Goal: Task Accomplishment & Management: Manage account settings

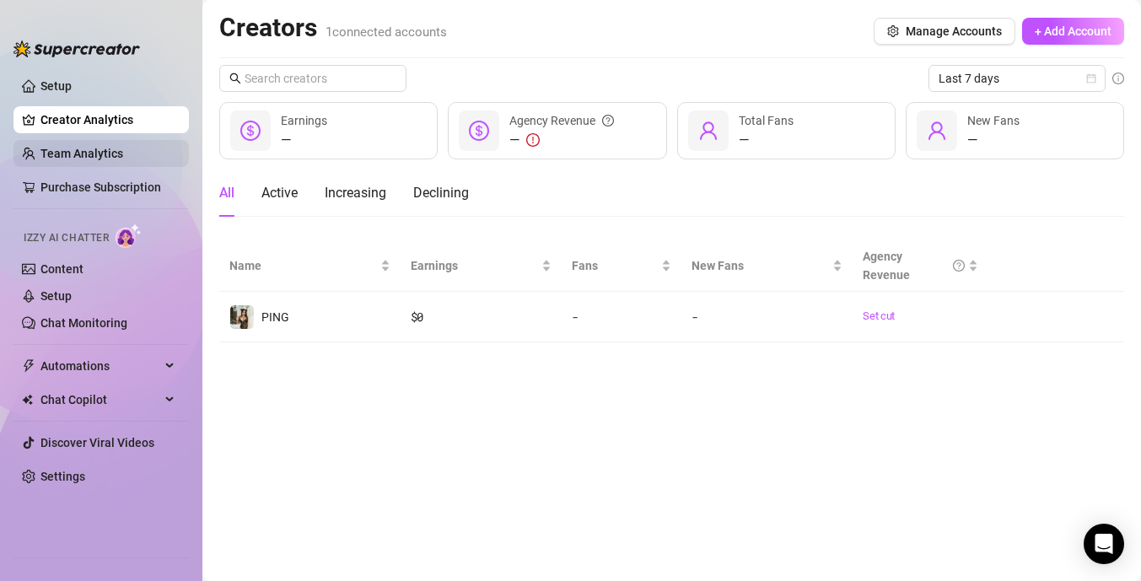
click at [86, 148] on link "Team Analytics" at bounding box center [81, 153] width 83 height 13
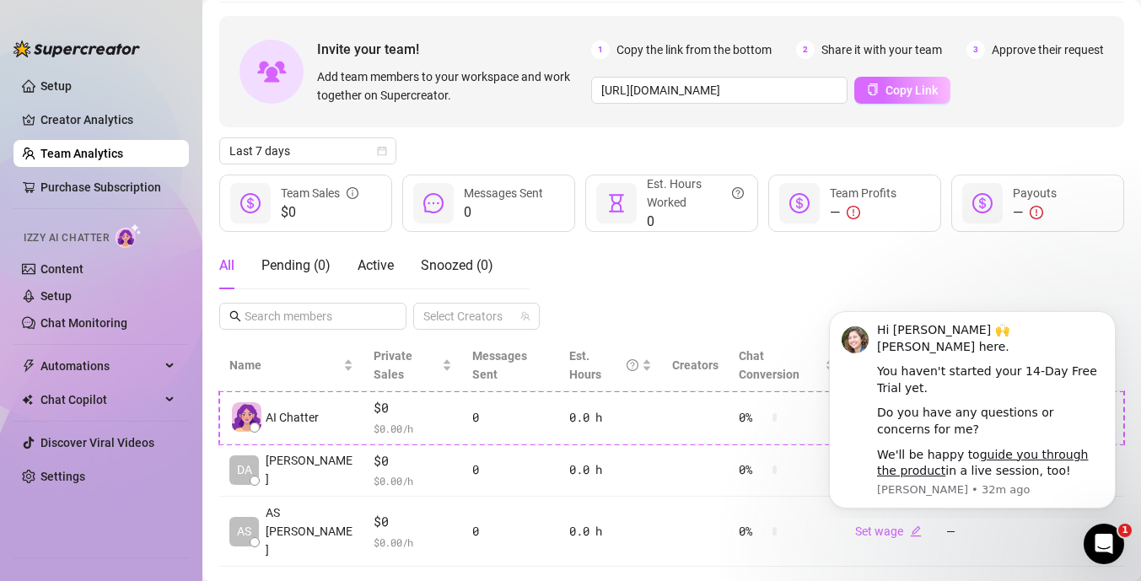
click at [891, 85] on span "Copy Link" at bounding box center [911, 89] width 52 height 13
drag, startPoint x: 752, startPoint y: 260, endPoint x: 284, endPoint y: 220, distance: 469.7
click at [752, 260] on div "All Pending ( 0 ) Active Snoozed ( 0 ) Select Creators" at bounding box center [671, 286] width 905 height 88
click at [1096, 554] on div "Open Intercom Messenger" at bounding box center [1101, 542] width 56 height 56
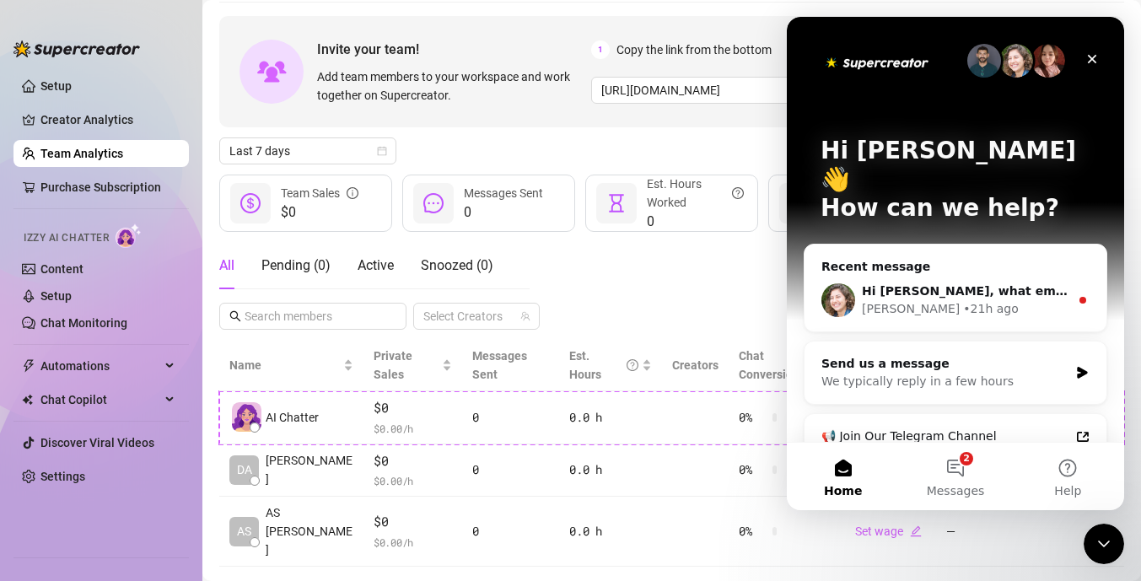
click at [1106, 566] on main "Team 2 team members Export Manage Team & Permissions Invite your team! Add team…" at bounding box center [671, 278] width 939 height 680
click at [1099, 550] on icon "Close Intercom Messenger" at bounding box center [1101, 541] width 20 height 20
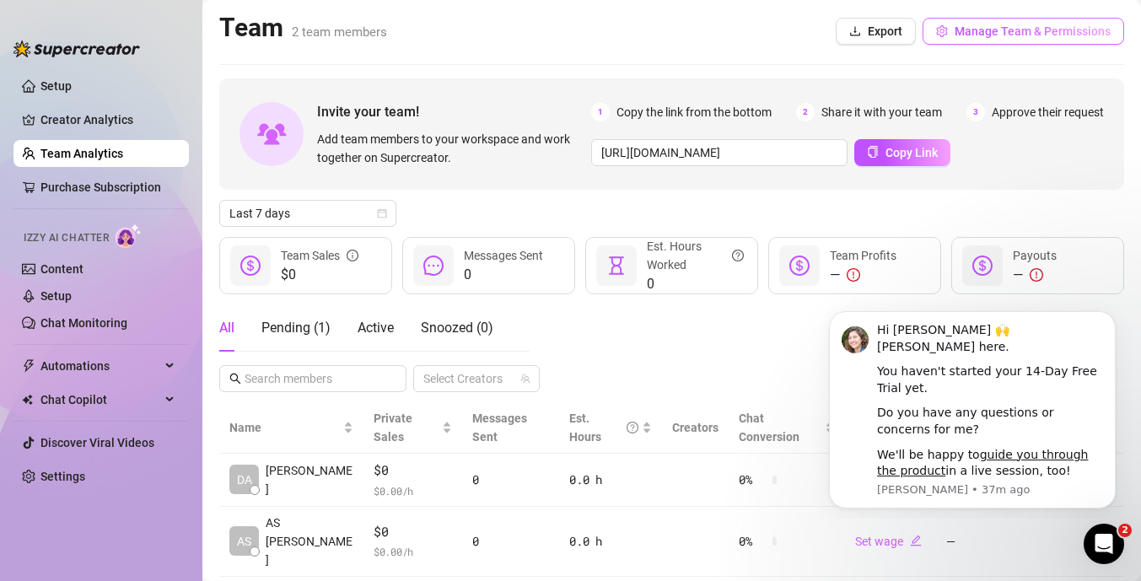
click at [991, 35] on span "Manage Team & Permissions" at bounding box center [1033, 30] width 156 height 13
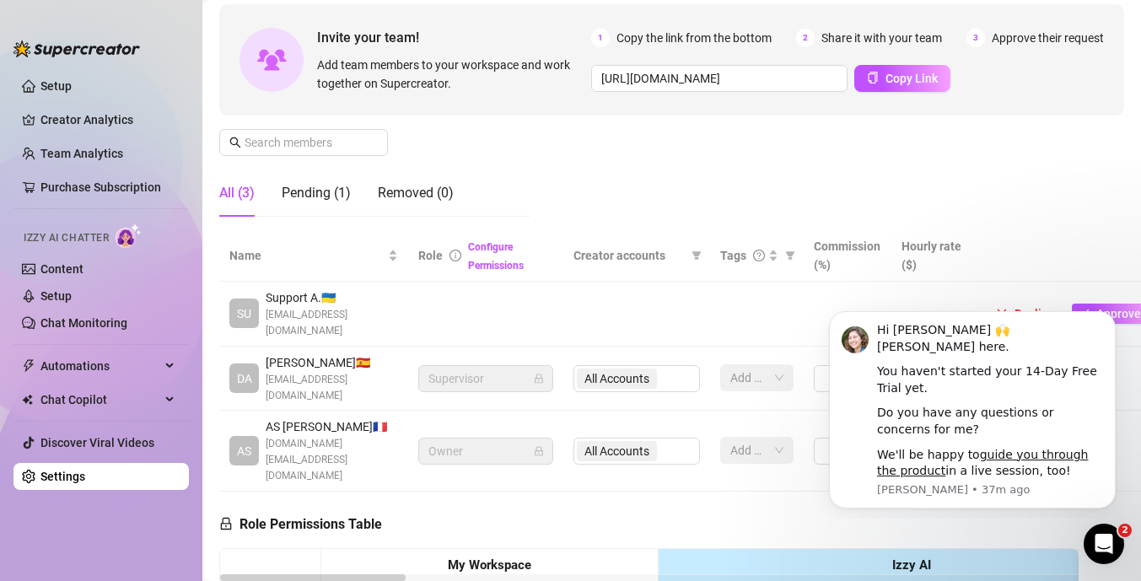
scroll to position [326, 0]
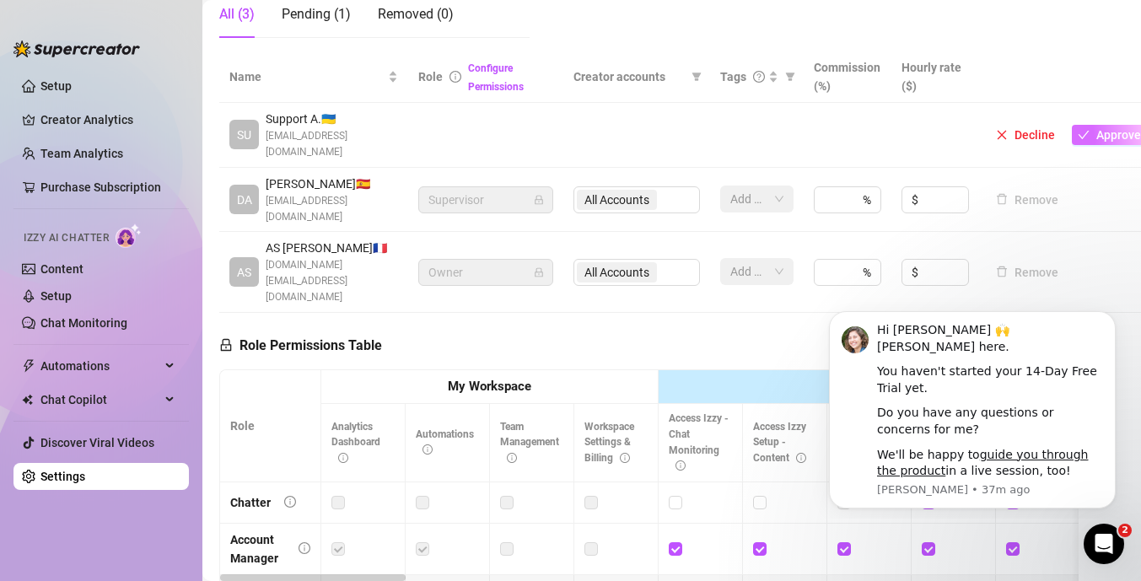
click at [1114, 129] on span "Approve" at bounding box center [1118, 134] width 45 height 13
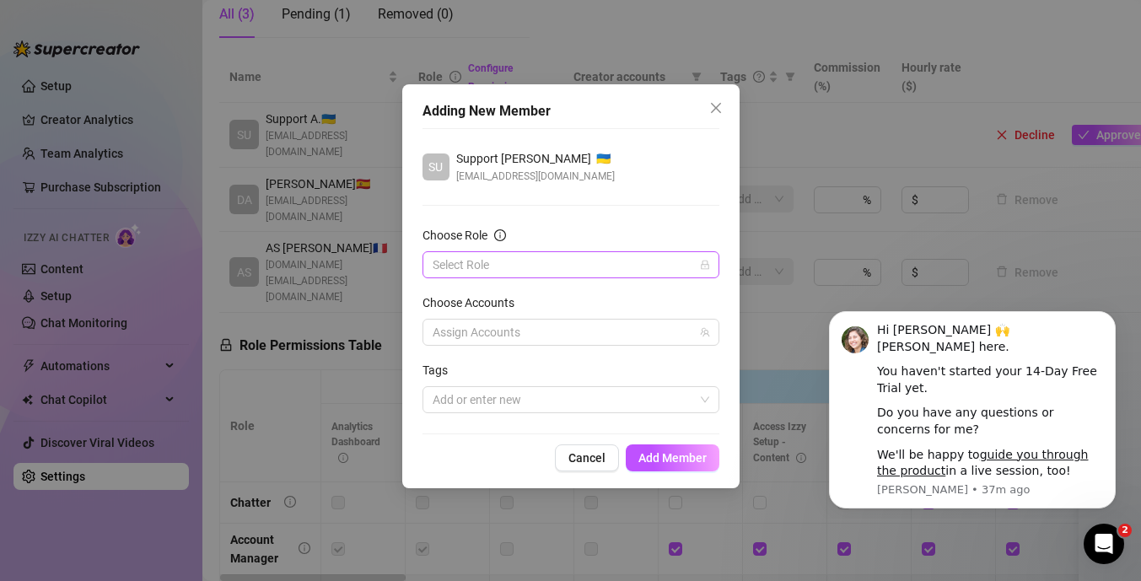
click at [605, 272] on input "Choose Role" at bounding box center [563, 264] width 261 height 25
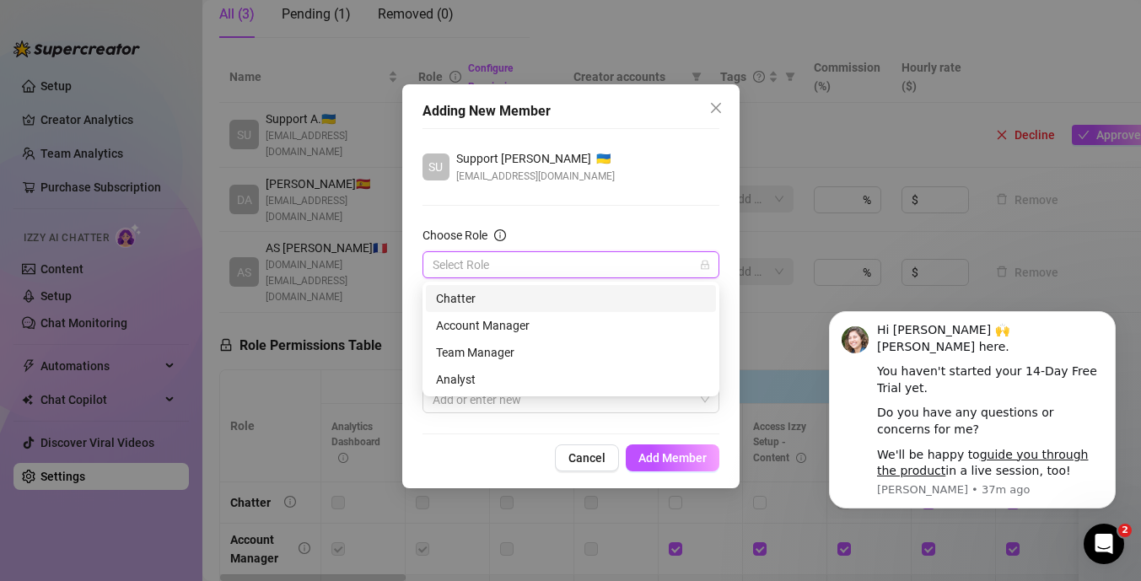
click at [494, 297] on div "Chatter" at bounding box center [571, 298] width 270 height 19
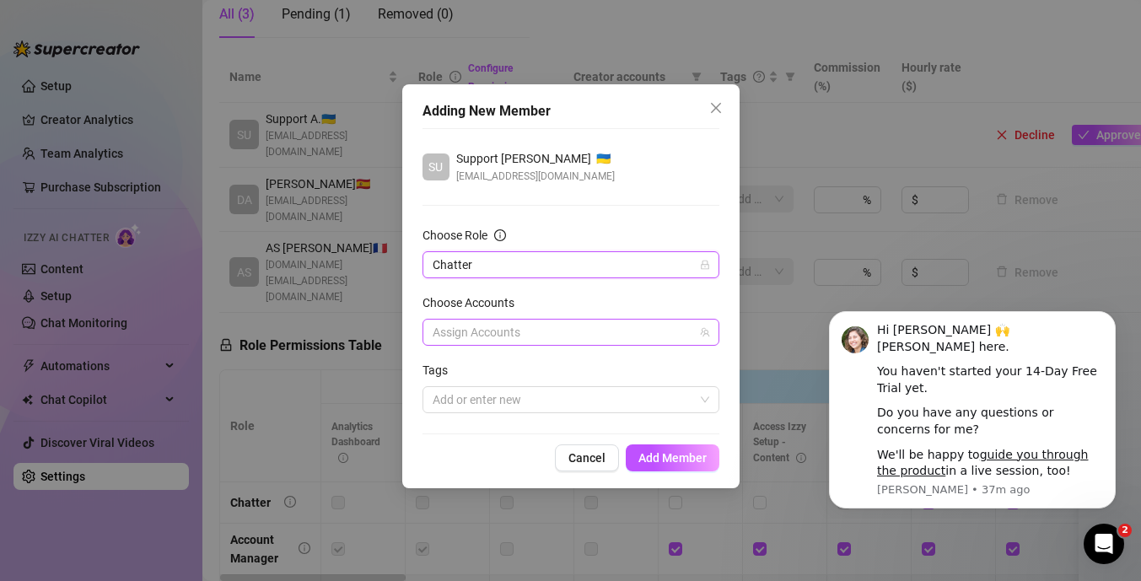
click at [628, 337] on div at bounding box center [562, 332] width 272 height 24
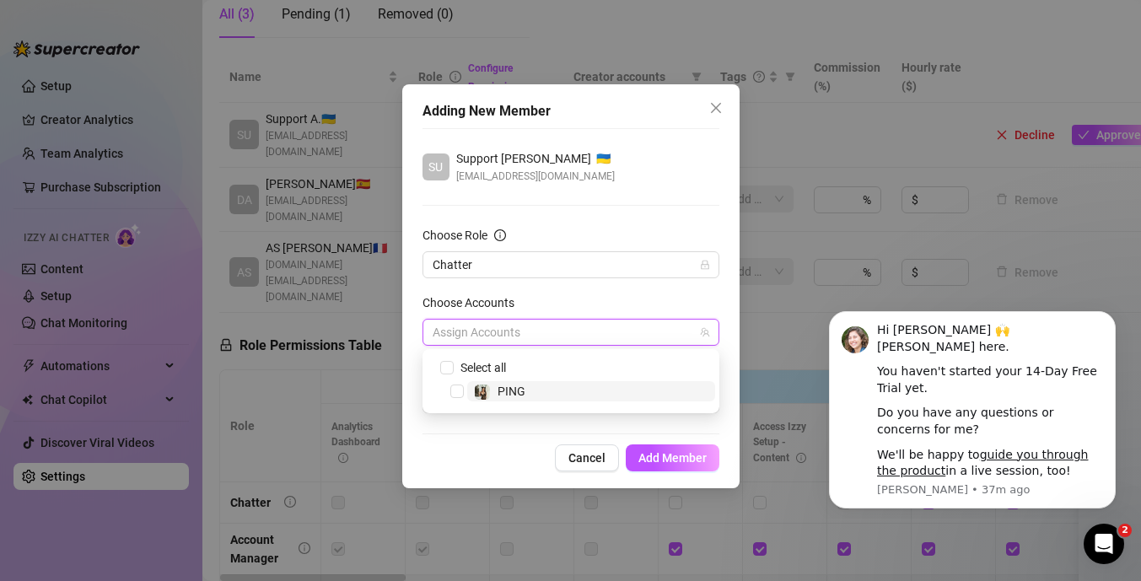
click at [539, 387] on span "PING" at bounding box center [591, 391] width 248 height 20
checkbox input "true"
click at [500, 449] on div "Cancel Add Member" at bounding box center [570, 457] width 297 height 27
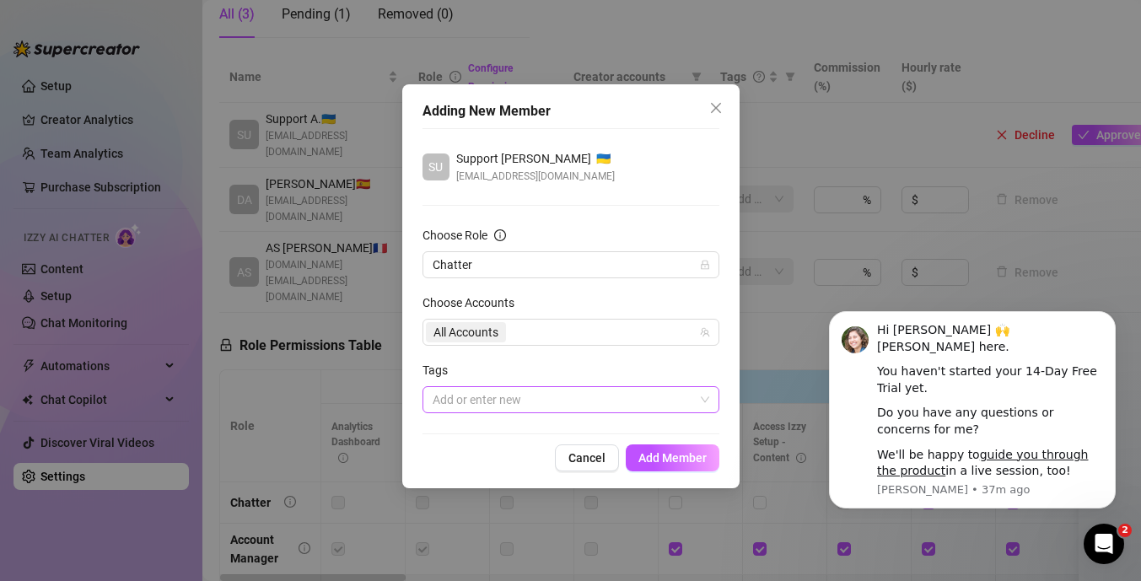
click at [495, 395] on div at bounding box center [562, 400] width 272 height 24
click at [510, 365] on div "Tags" at bounding box center [570, 373] width 297 height 25
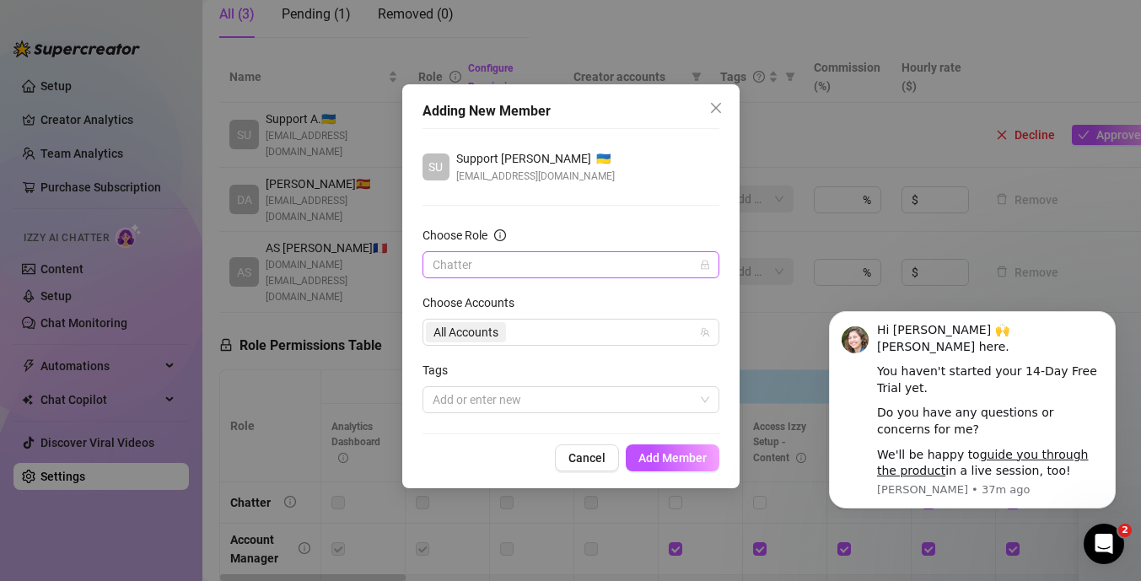
click at [535, 259] on span "Chatter" at bounding box center [571, 264] width 277 height 25
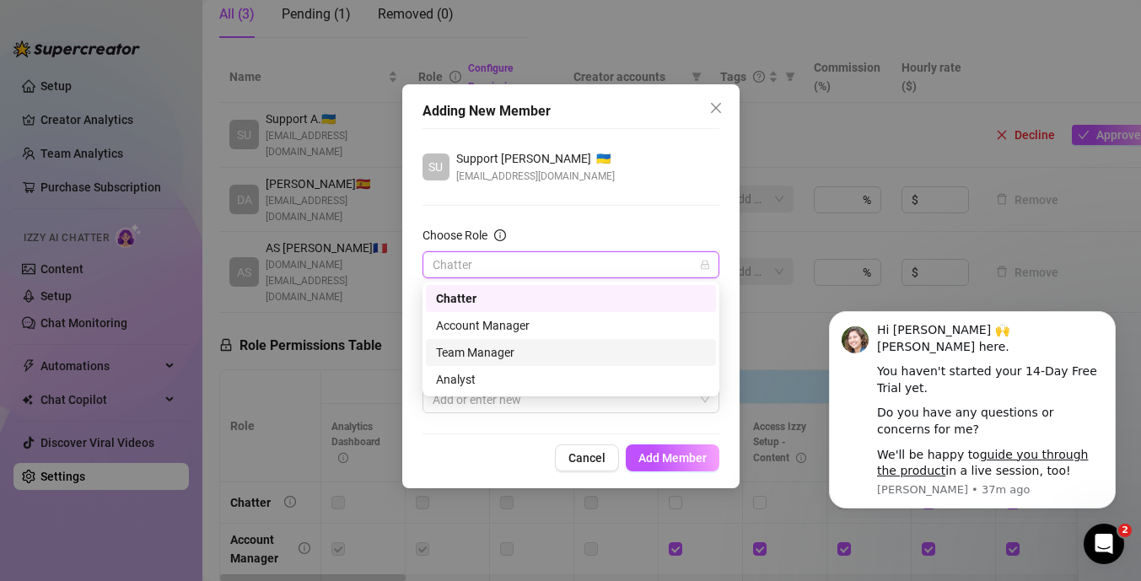
click at [488, 347] on div "Team Manager" at bounding box center [571, 352] width 270 height 19
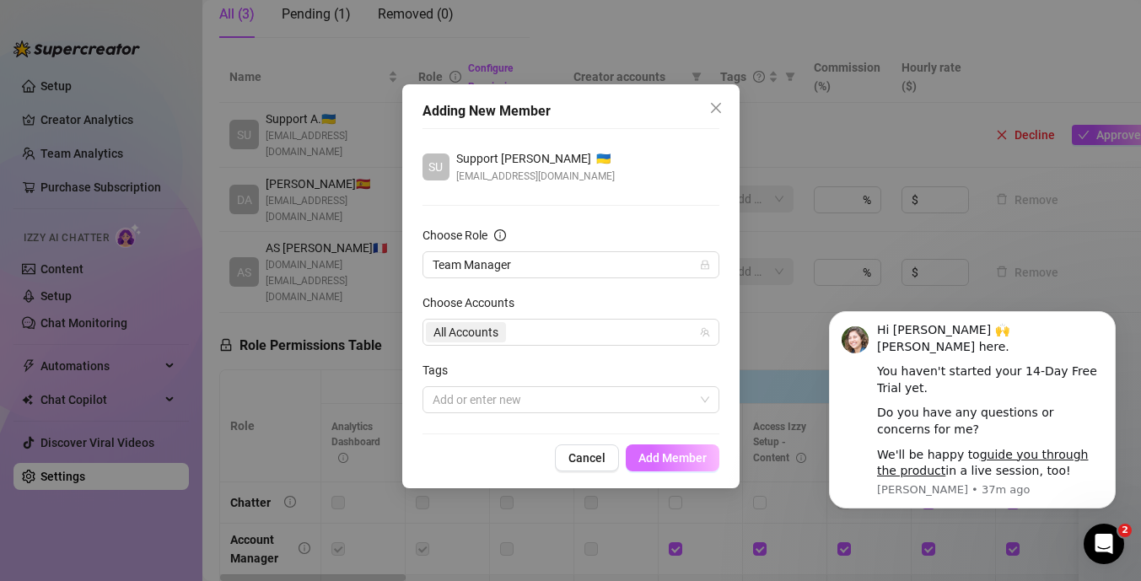
click at [646, 449] on button "Add Member" at bounding box center [673, 457] width 94 height 27
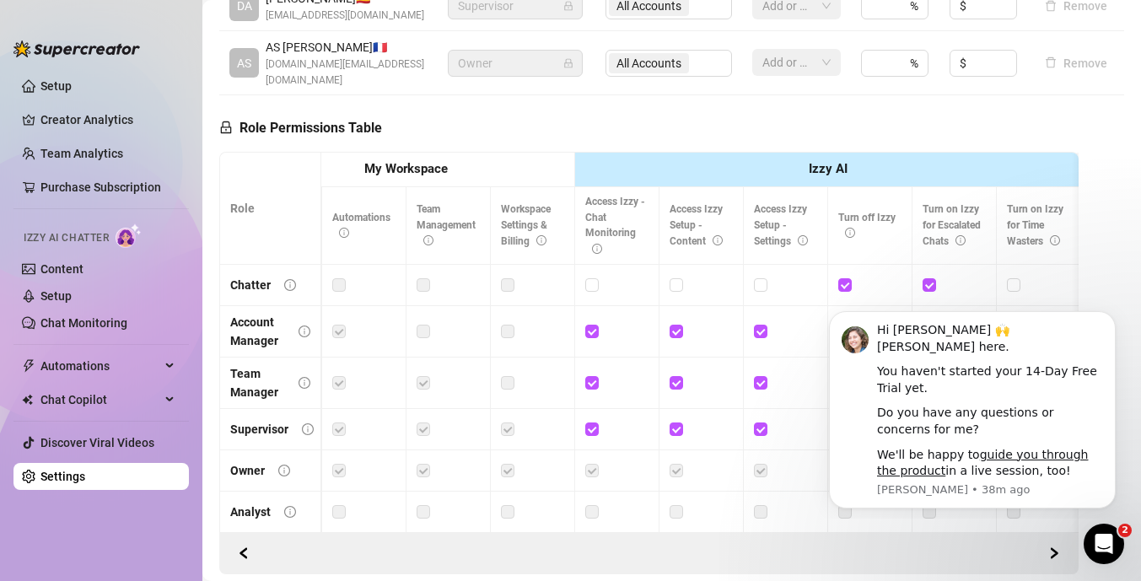
scroll to position [0, 0]
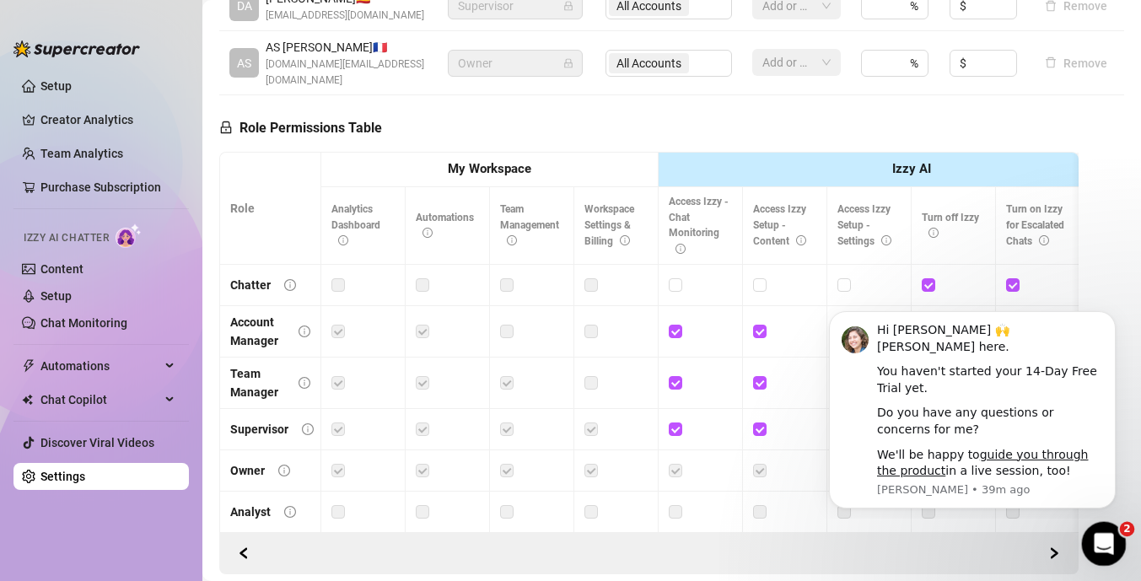
click at [1117, 548] on div "Open Intercom Messenger" at bounding box center [1101, 542] width 56 height 56
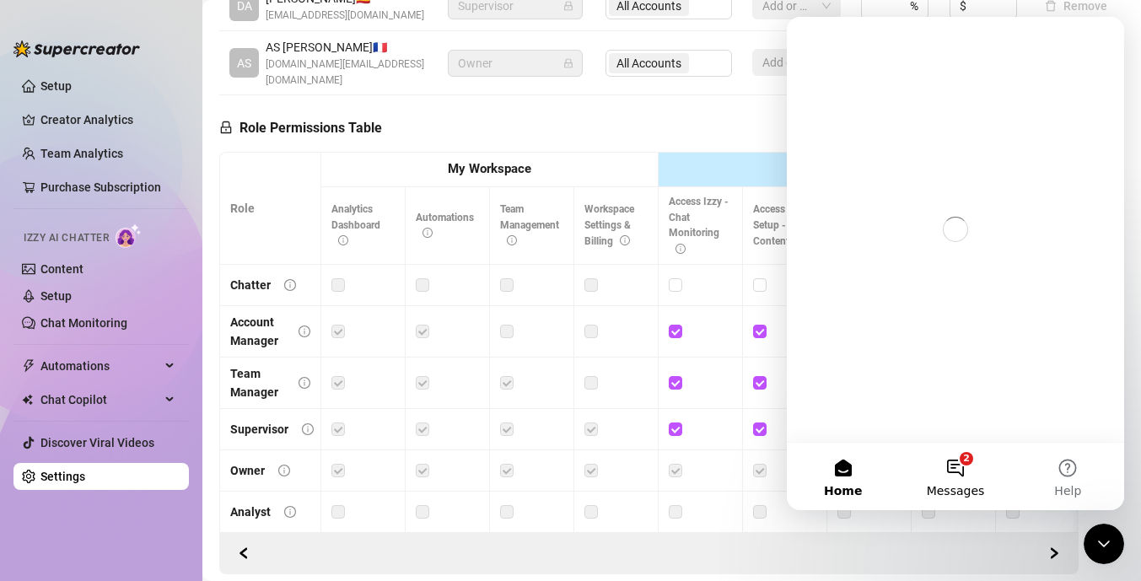
click at [961, 486] on span "Messages" at bounding box center [956, 491] width 58 height 12
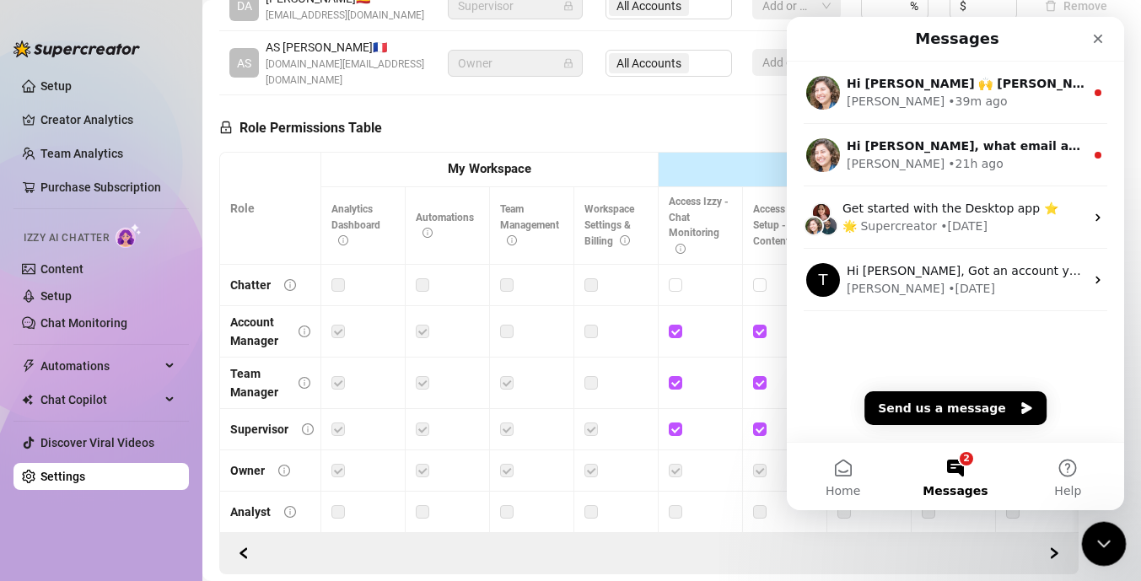
click at [1106, 545] on icon "Close Intercom Messenger" at bounding box center [1101, 541] width 20 height 20
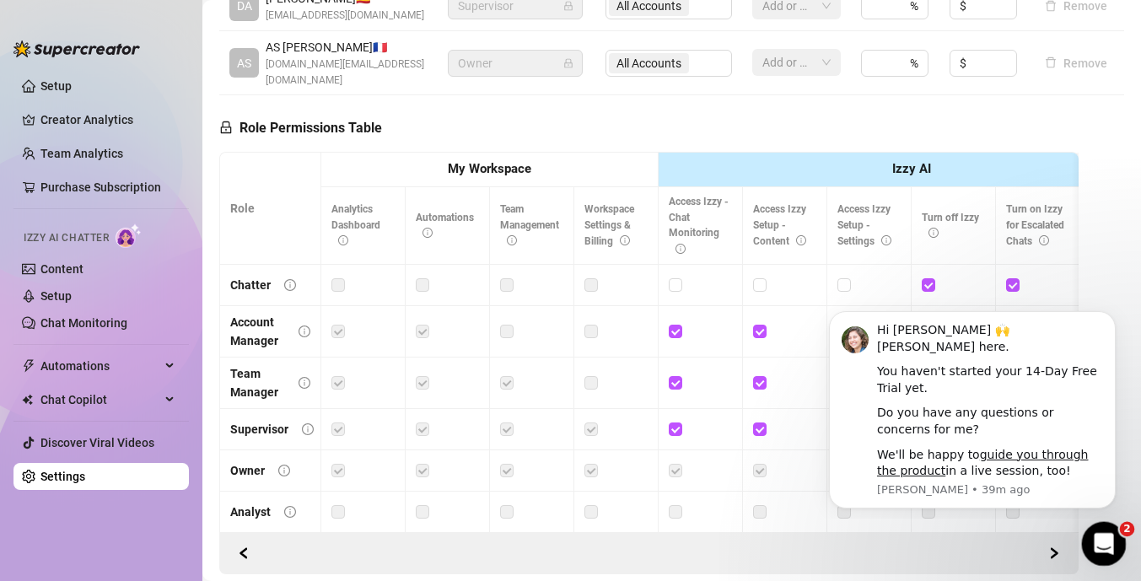
click at [1099, 535] on icon "Open Intercom Messenger" at bounding box center [1102, 542] width 28 height 28
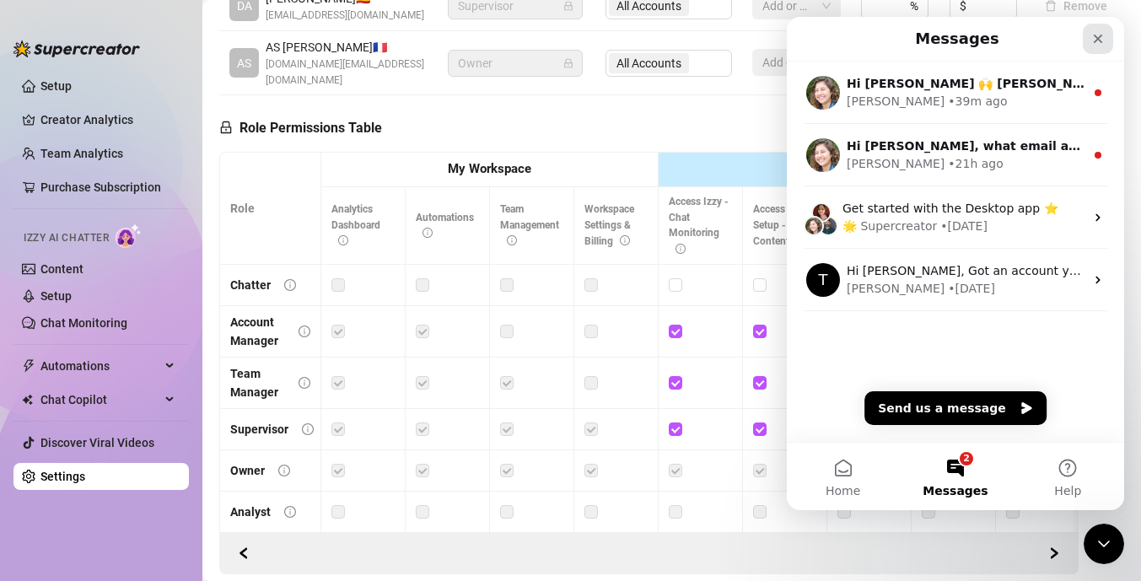
click at [1091, 41] on icon "Close" at bounding box center [1097, 38] width 13 height 13
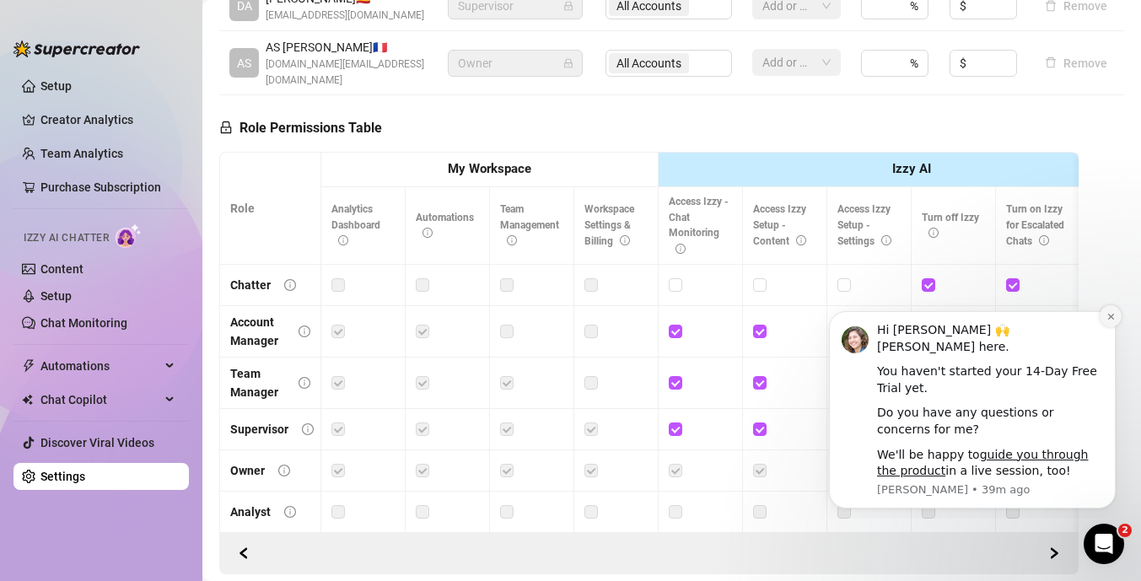
click at [1116, 318] on button "Dismiss notification" at bounding box center [1111, 316] width 22 height 22
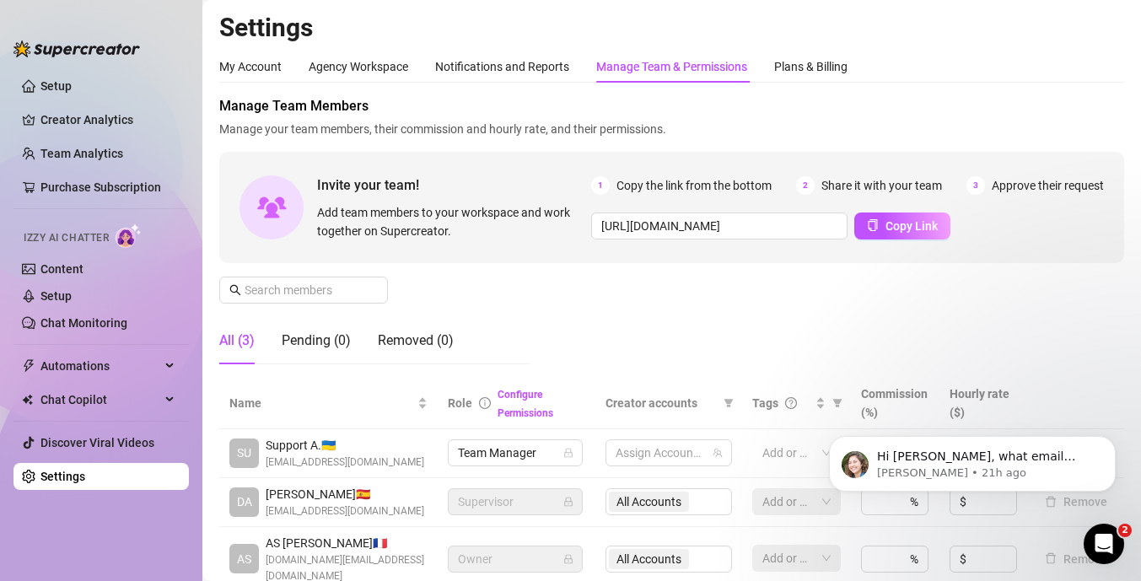
scroll to position [2, 0]
